Goal: Find specific page/section: Find specific page/section

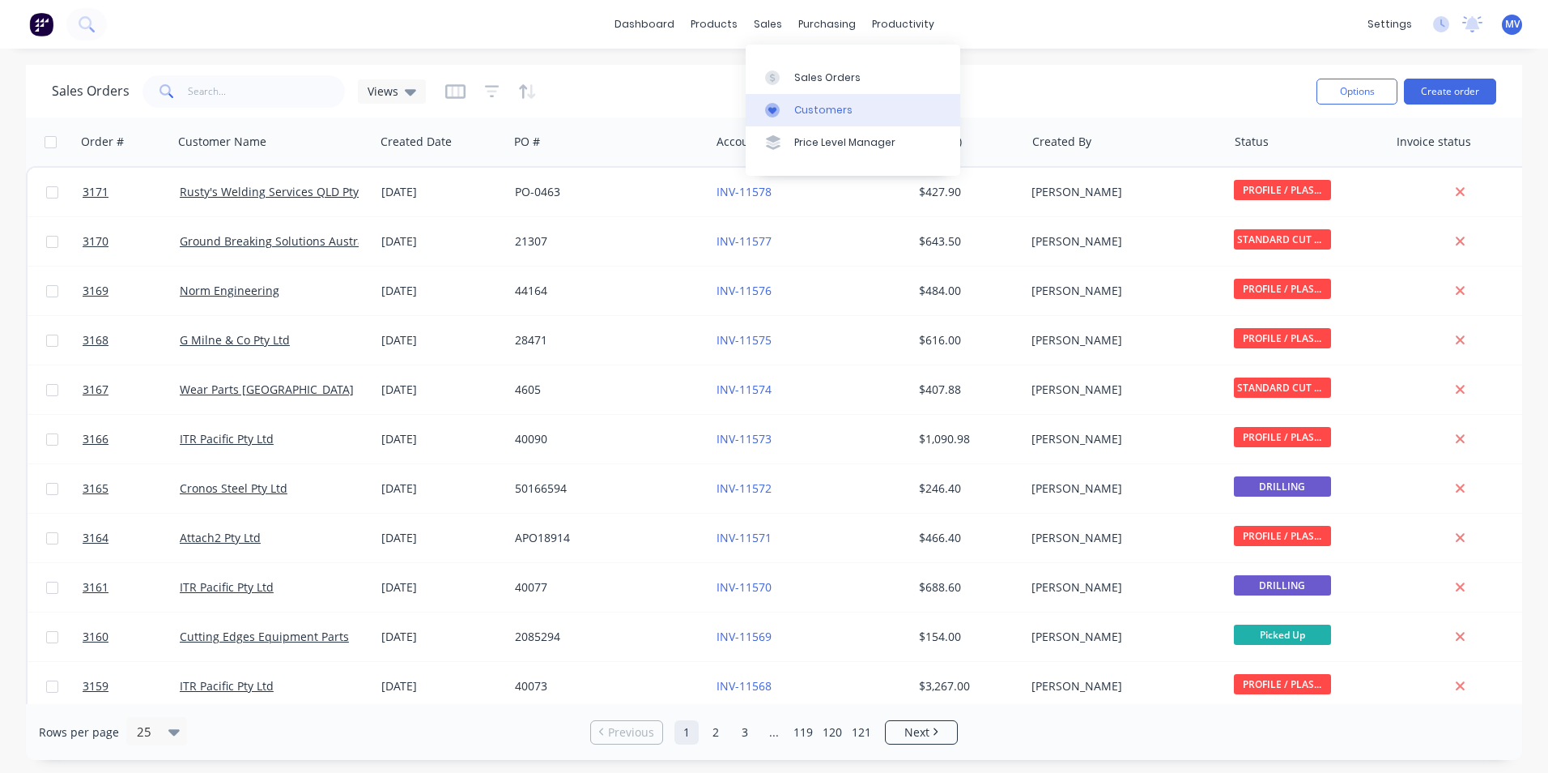
click at [818, 108] on div "Customers" at bounding box center [823, 110] width 58 height 15
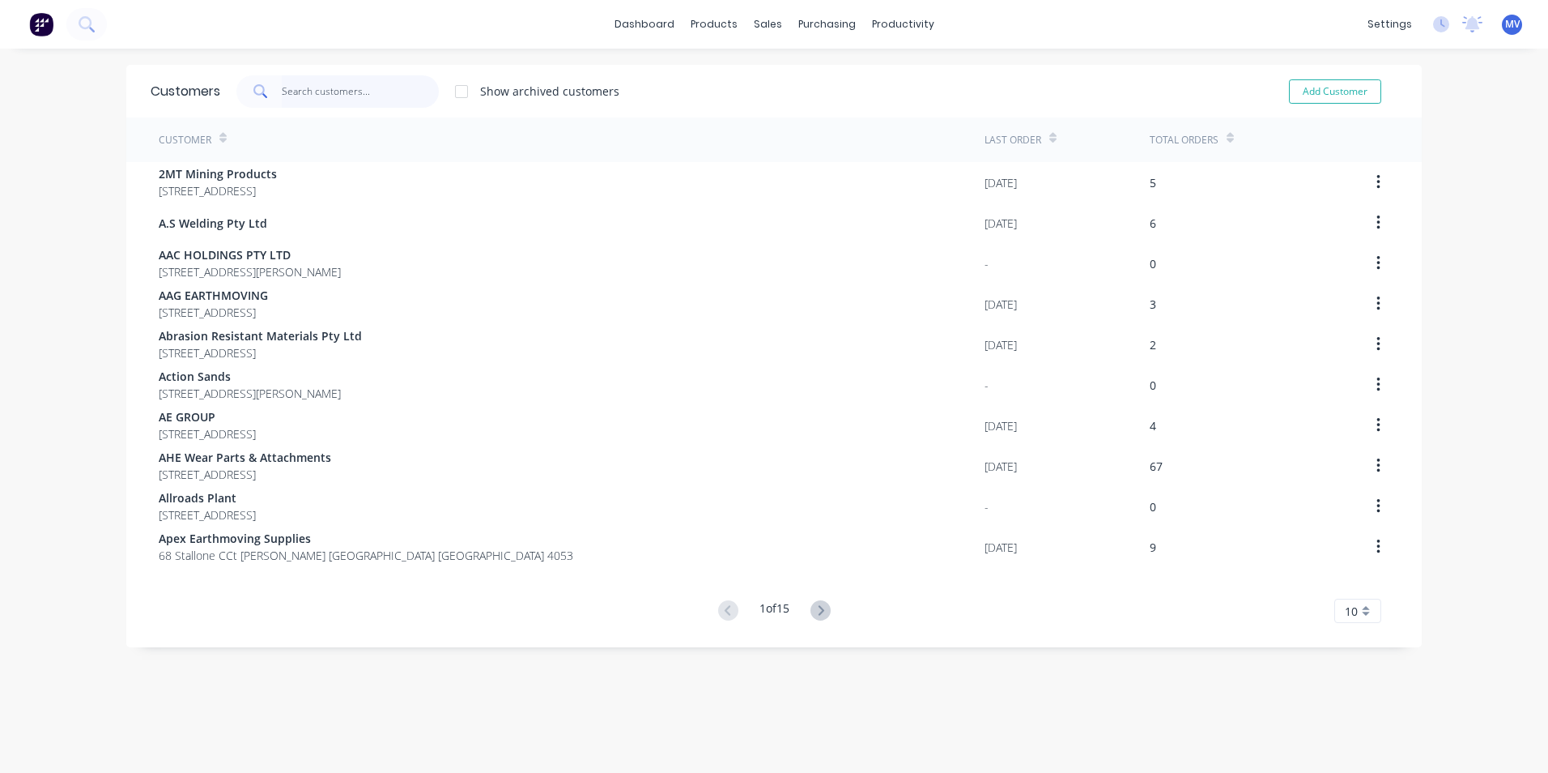
click at [352, 97] on input "text" at bounding box center [361, 91] width 158 height 32
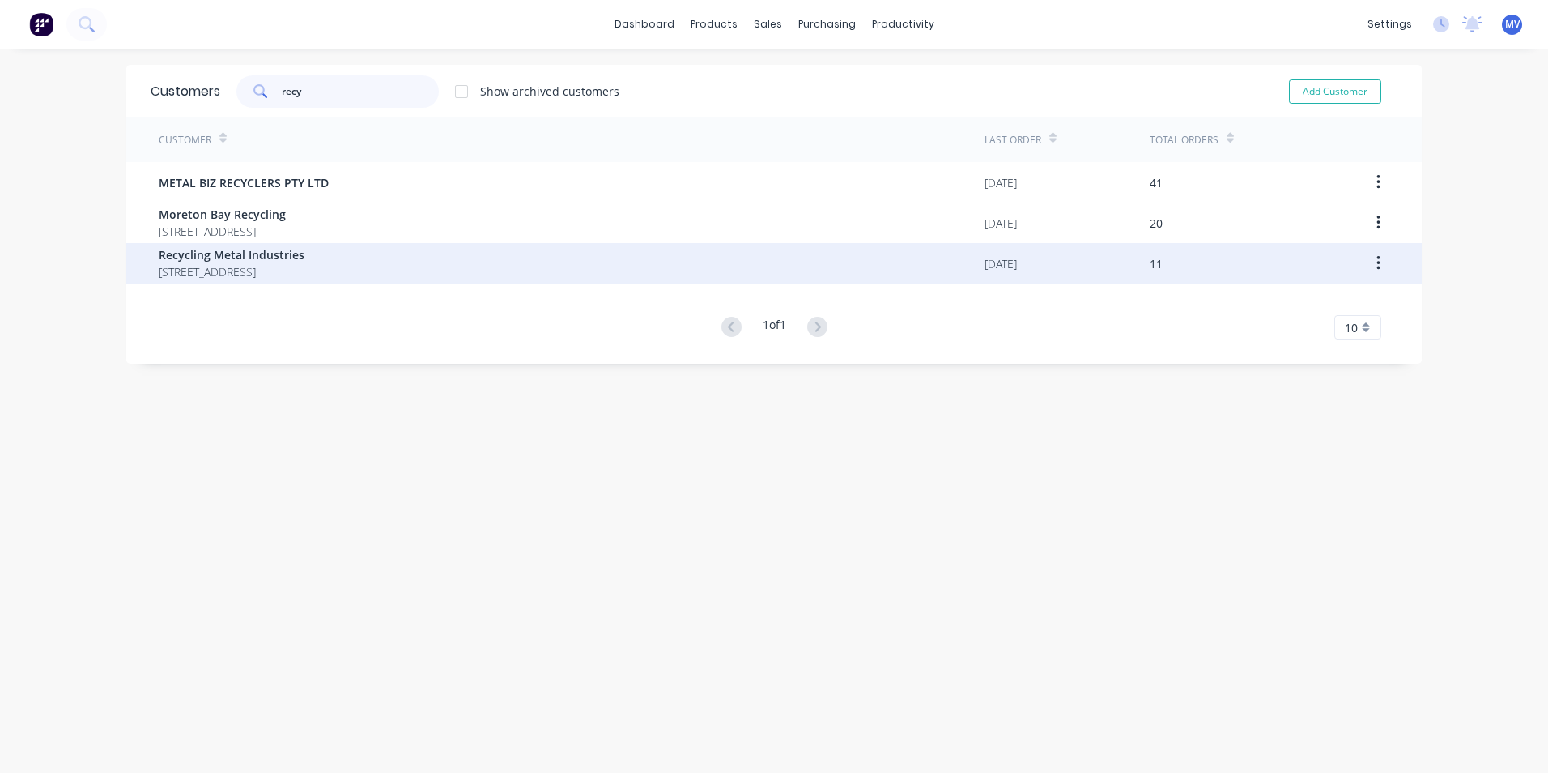
type input "recy"
click at [241, 266] on span "[STREET_ADDRESS]" at bounding box center [232, 271] width 146 height 17
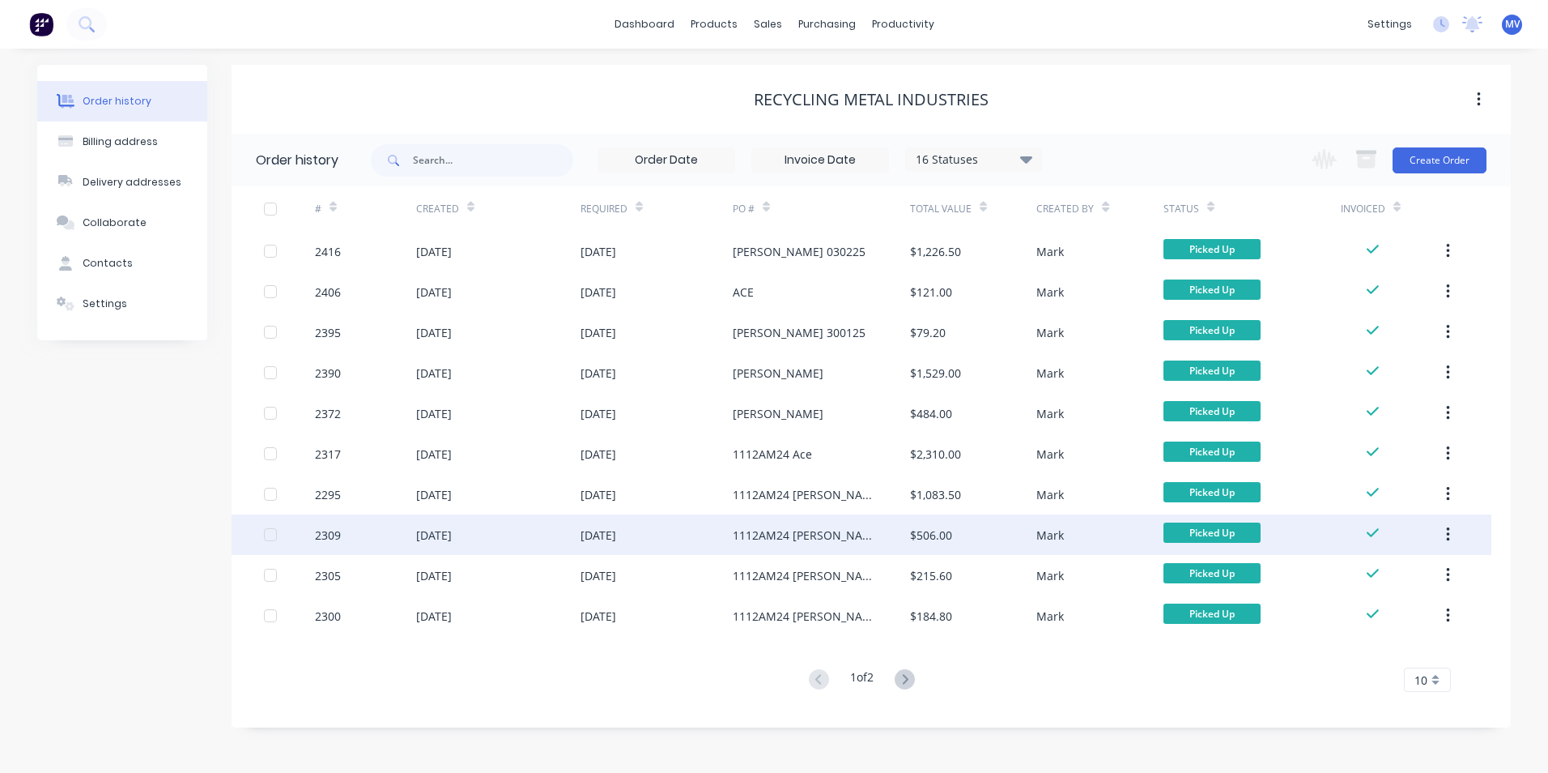
click at [441, 534] on div "[DATE]" at bounding box center [434, 534] width 36 height 17
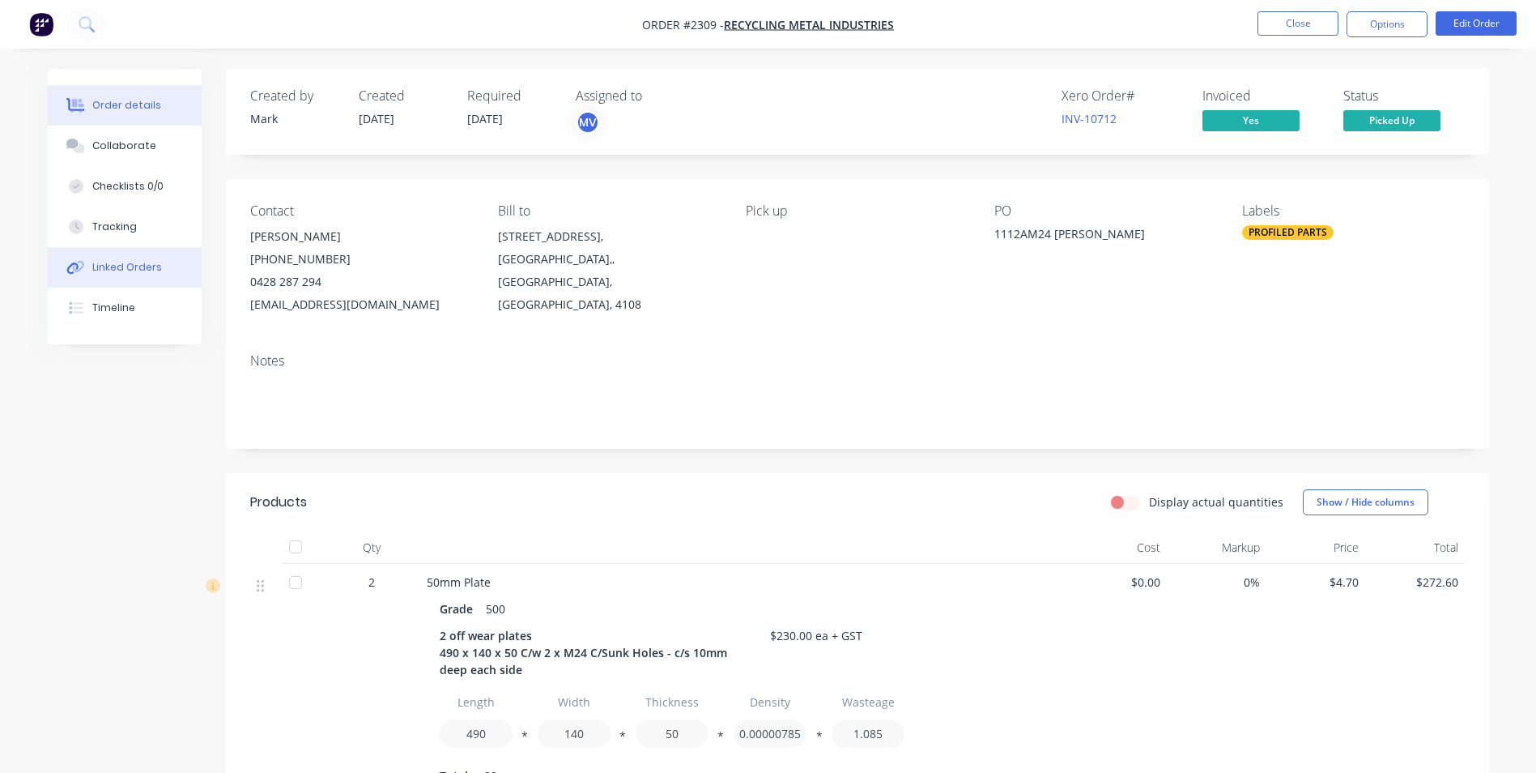
click at [102, 266] on div "Linked Orders" at bounding box center [127, 267] width 70 height 15
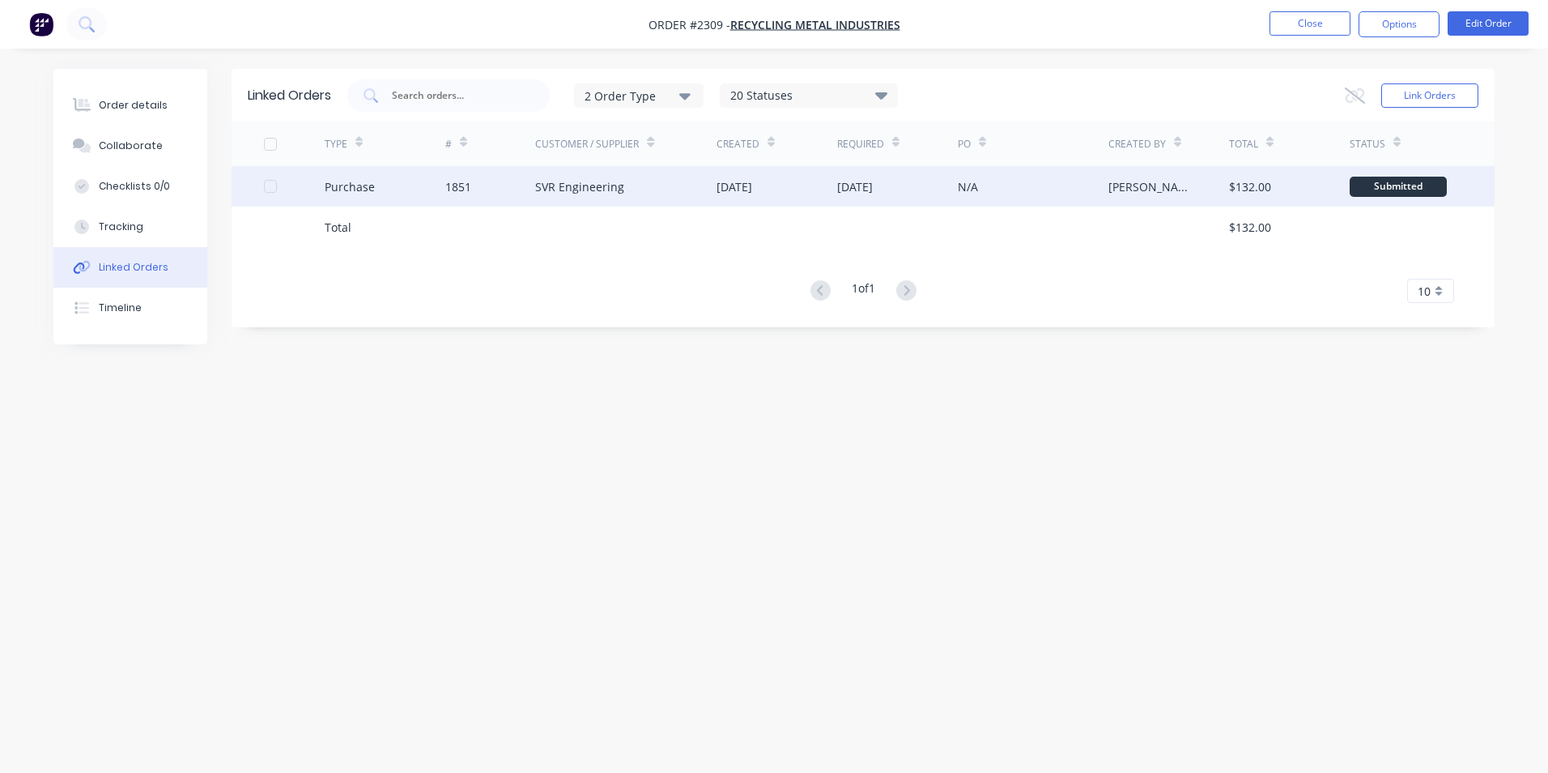
click at [565, 189] on div "SVR Engineering" at bounding box center [579, 186] width 89 height 17
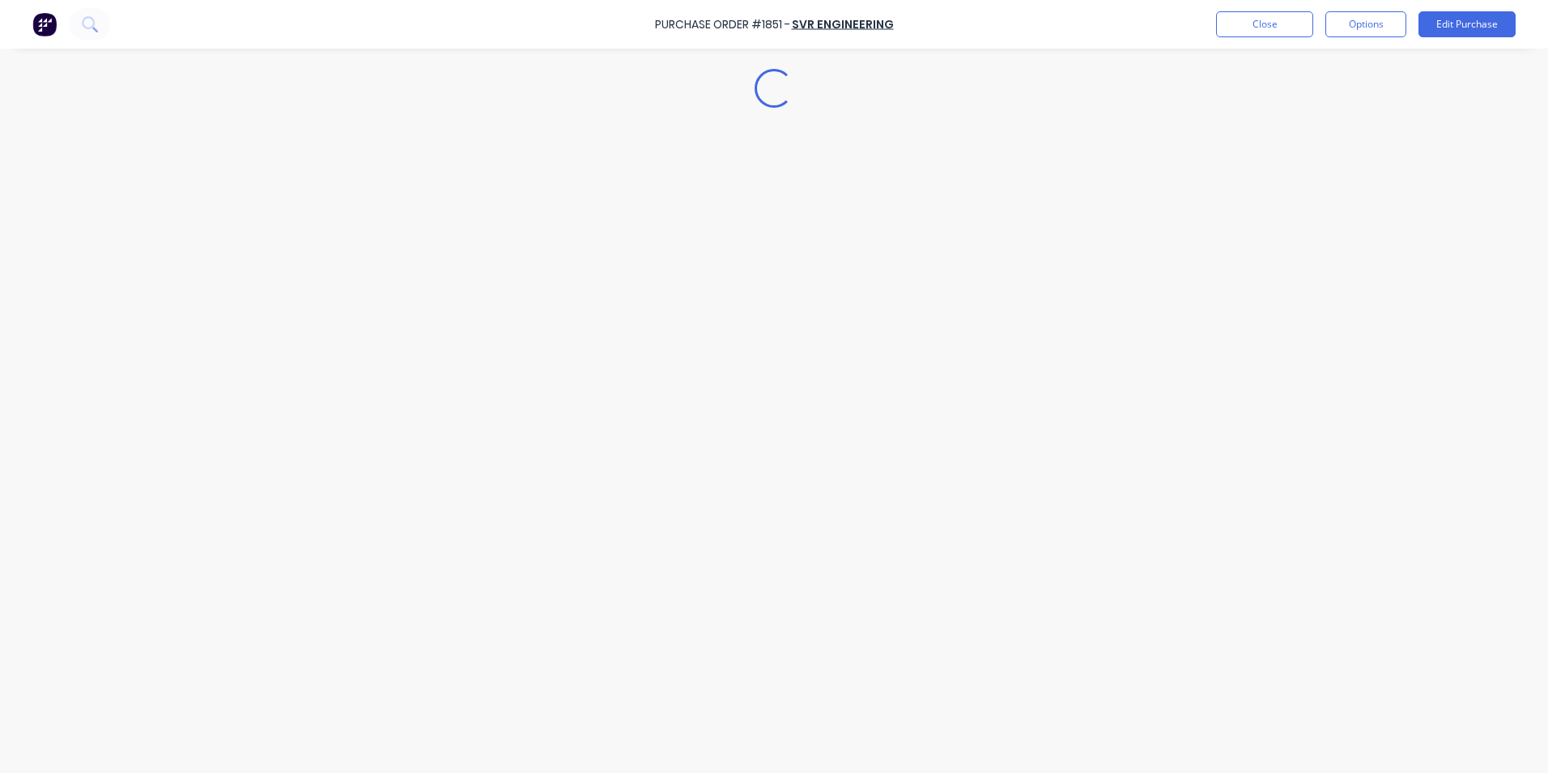
type textarea "x"
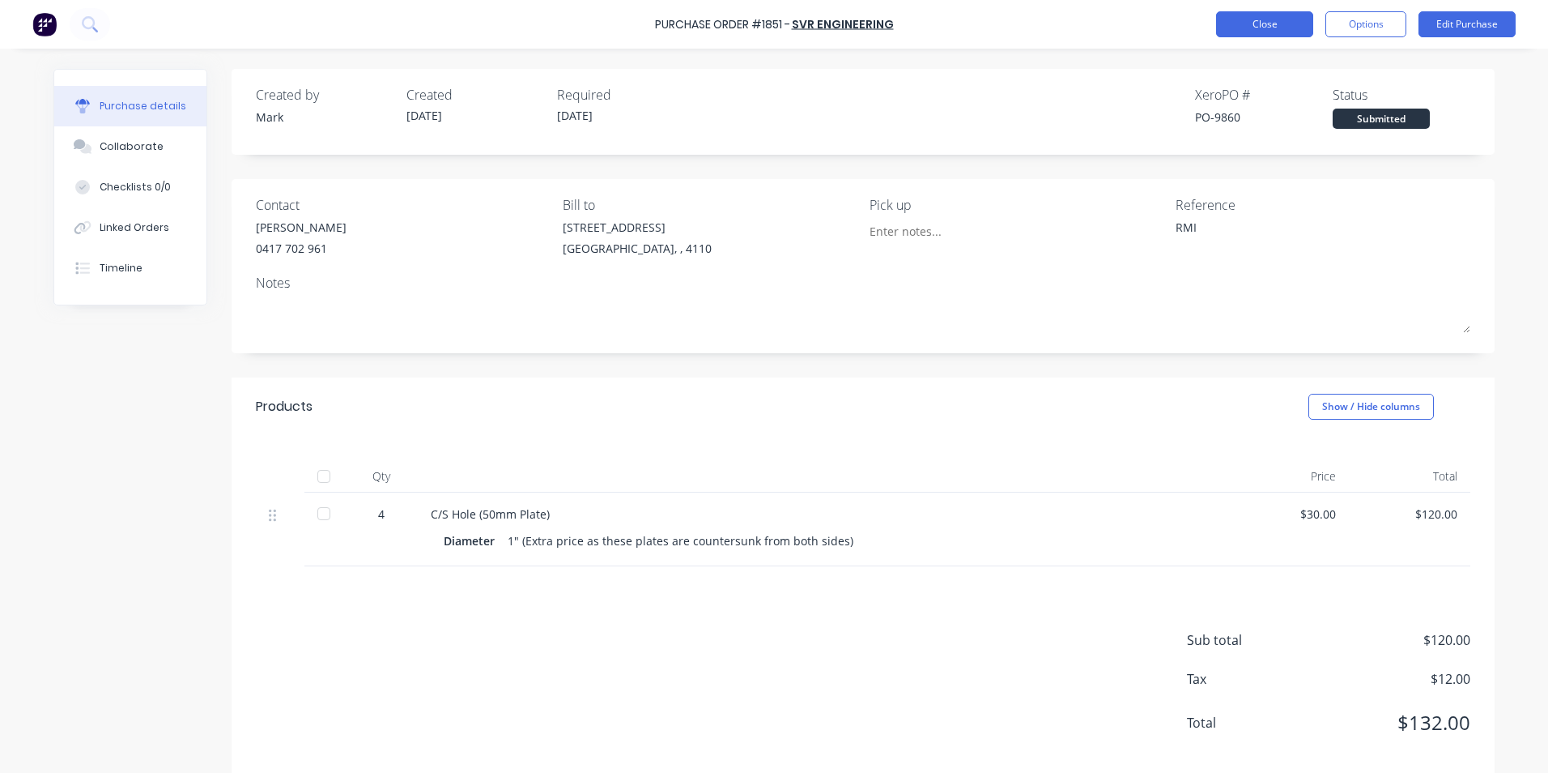
click at [1268, 29] on button "Close" at bounding box center [1264, 24] width 97 height 26
